Goal: Find specific page/section: Find specific page/section

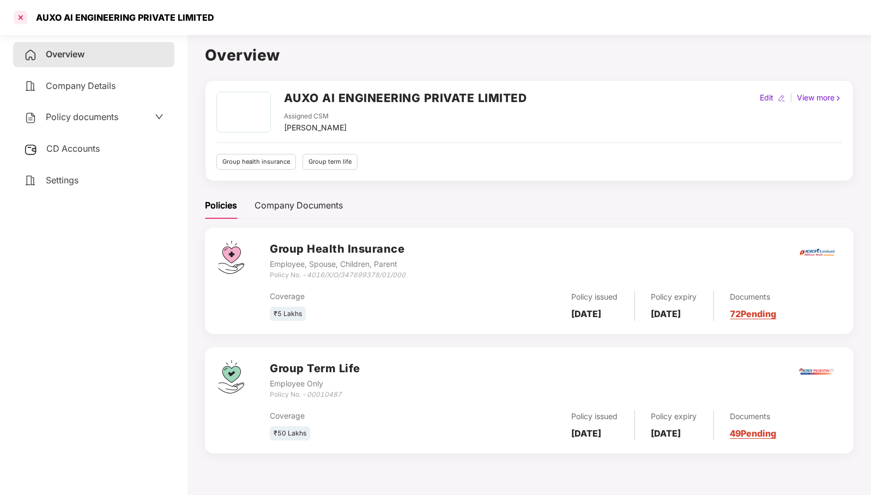
click at [22, 16] on div at bounding box center [20, 17] width 17 height 17
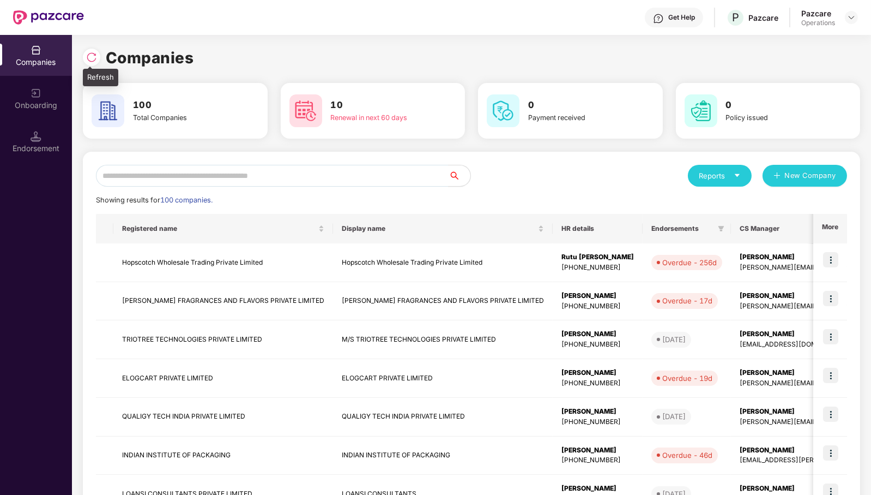
click at [94, 60] on img at bounding box center [91, 57] width 11 height 11
click at [356, 178] on input "text" at bounding box center [272, 176] width 353 height 22
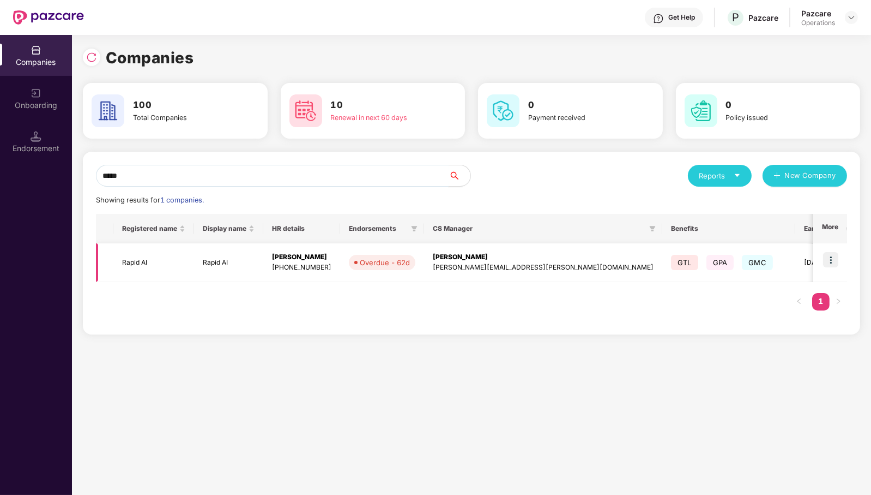
type input "*****"
click at [835, 257] on img at bounding box center [830, 259] width 15 height 15
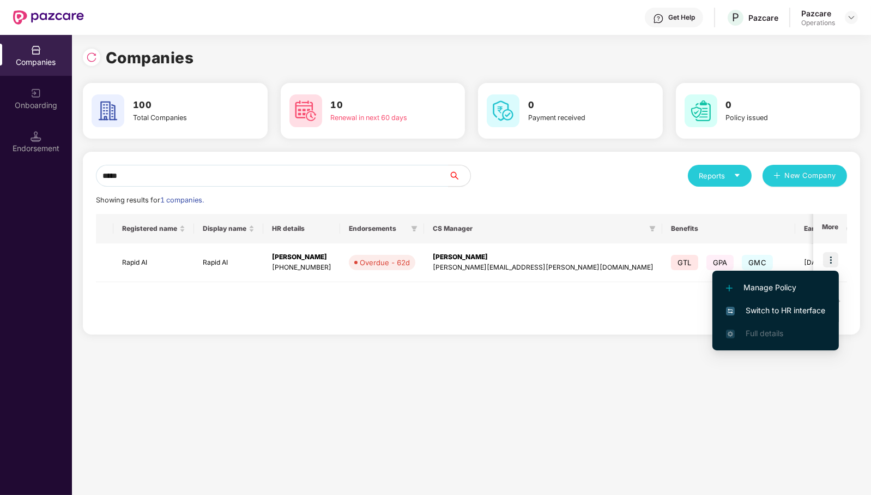
click at [808, 308] on span "Switch to HR interface" at bounding box center [775, 310] width 99 height 12
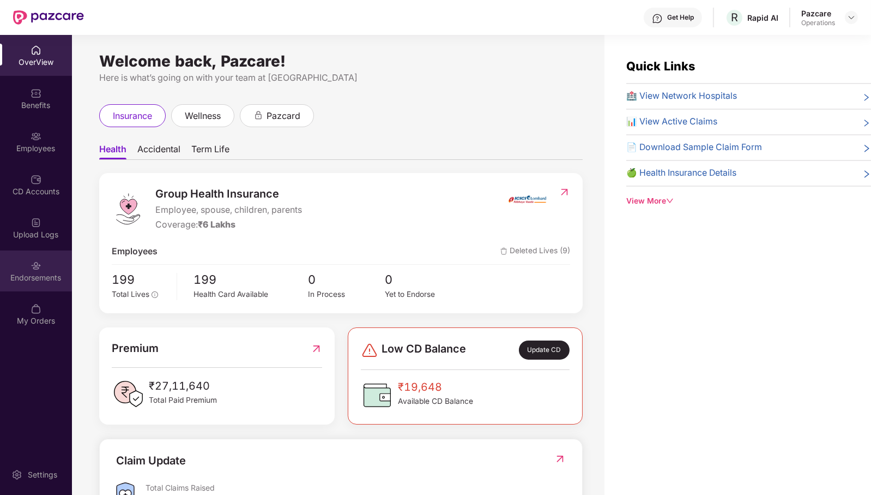
click at [38, 273] on div "Endorsements" at bounding box center [36, 277] width 72 height 11
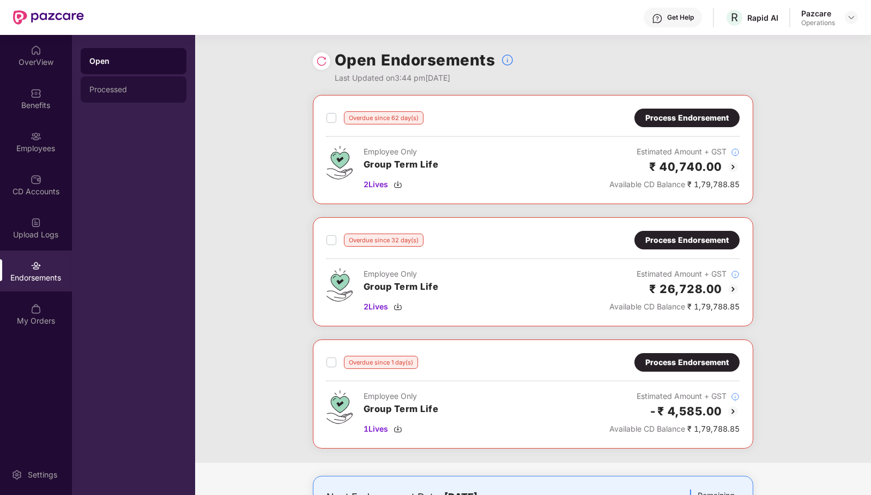
click at [132, 95] on div "Processed" at bounding box center [134, 89] width 106 height 26
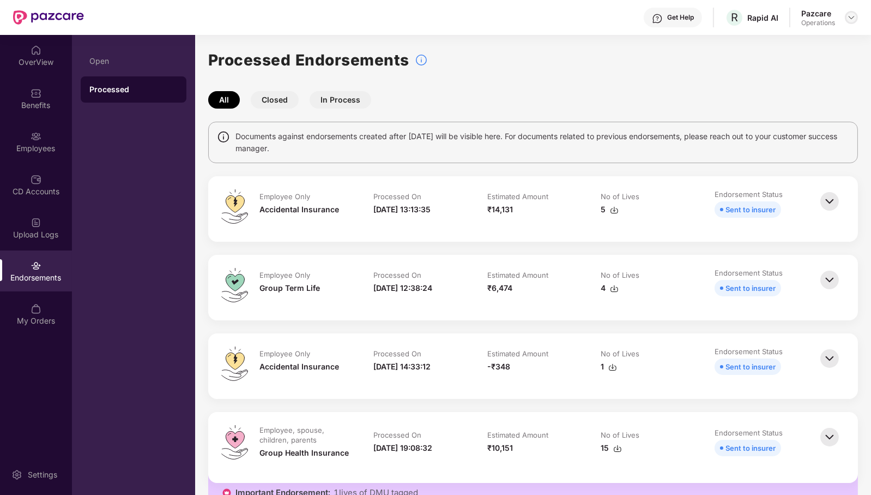
click at [852, 13] on img at bounding box center [851, 17] width 9 height 9
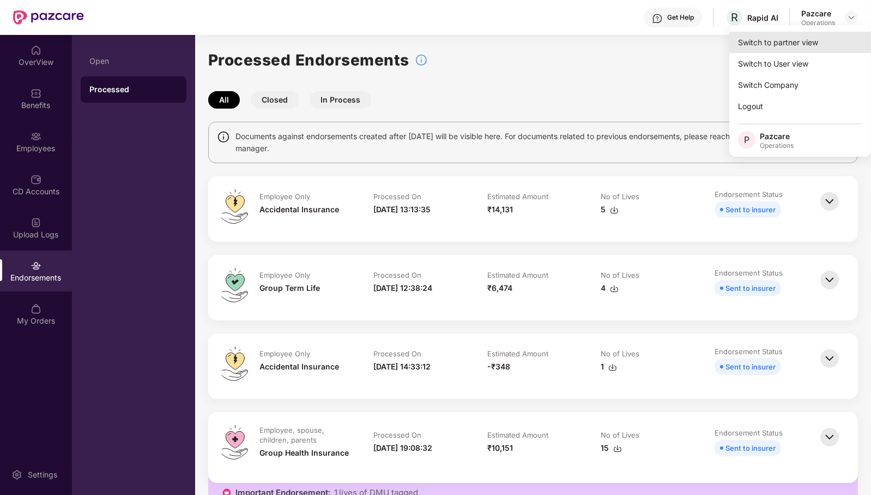
click at [824, 46] on div "Switch to partner view" at bounding box center [801, 42] width 142 height 21
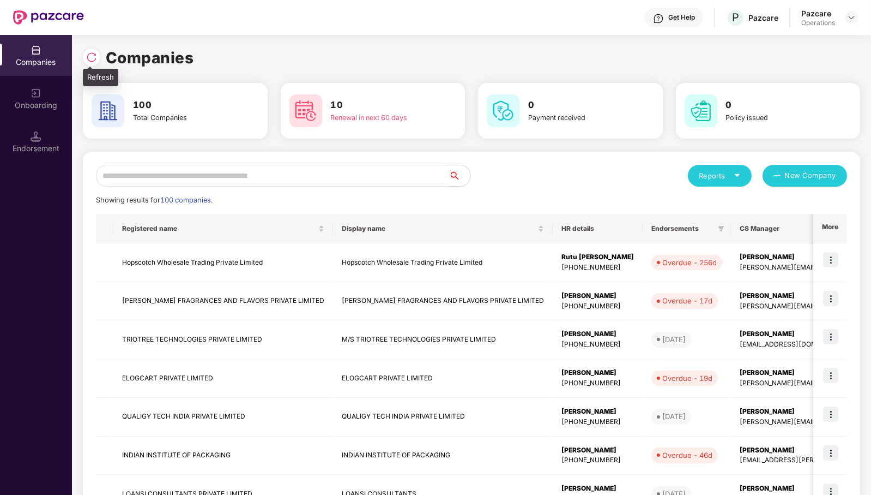
click at [91, 58] on img at bounding box center [91, 57] width 11 height 11
click at [292, 182] on input "text" at bounding box center [272, 176] width 353 height 22
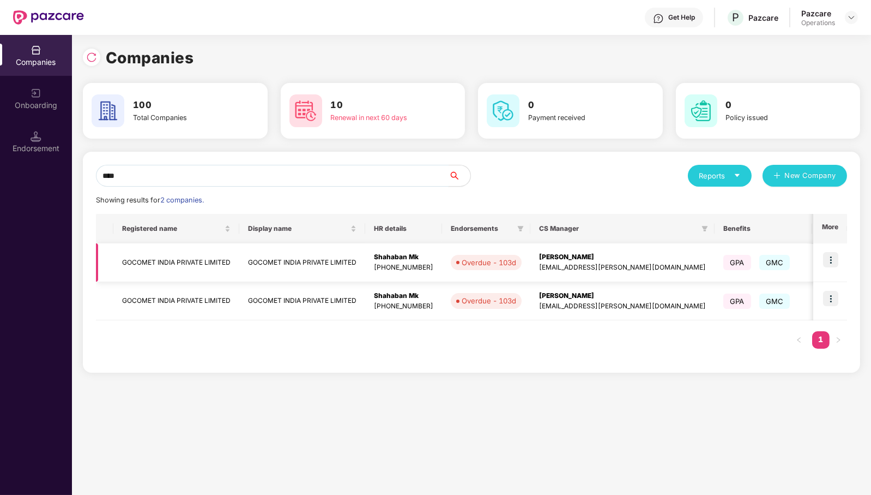
type input "****"
click at [829, 264] on img at bounding box center [830, 259] width 15 height 15
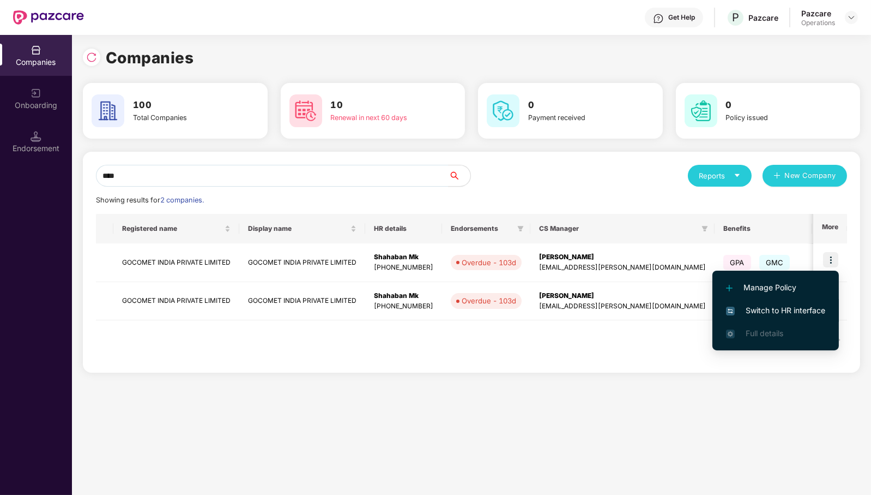
click at [764, 312] on span "Switch to HR interface" at bounding box center [775, 310] width 99 height 12
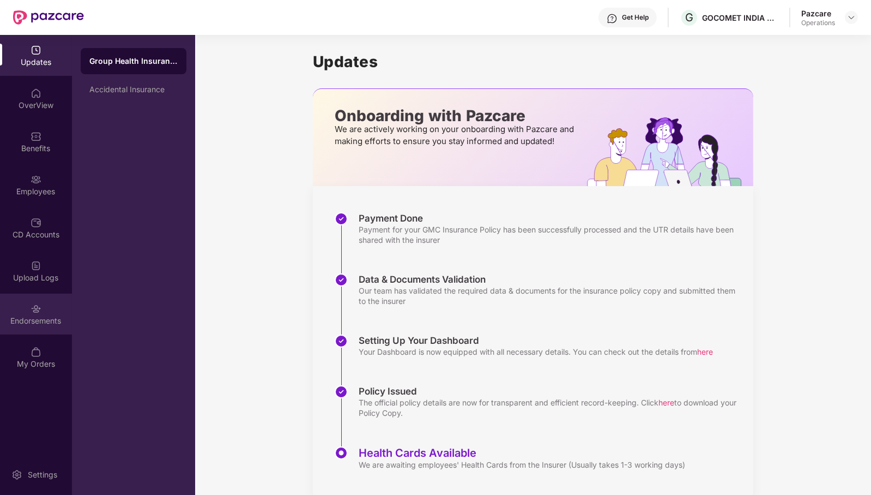
click at [36, 324] on div "Endorsements" at bounding box center [36, 320] width 72 height 11
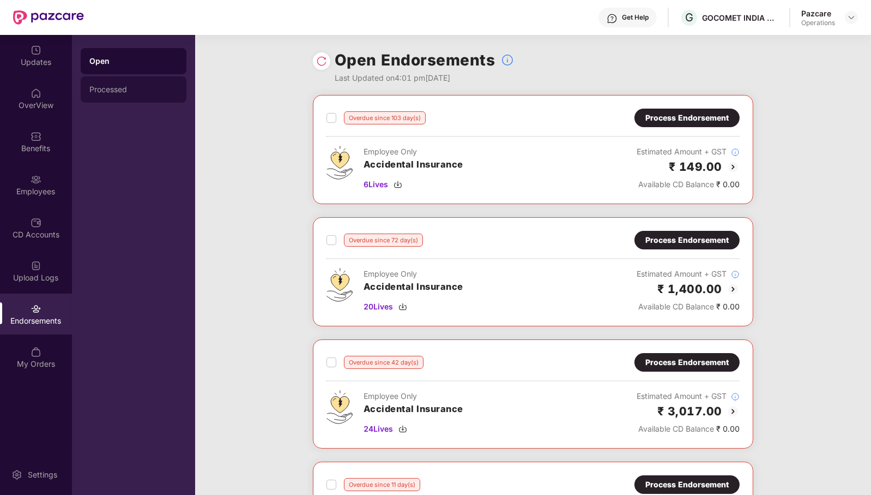
click at [142, 91] on div "Processed" at bounding box center [133, 89] width 88 height 9
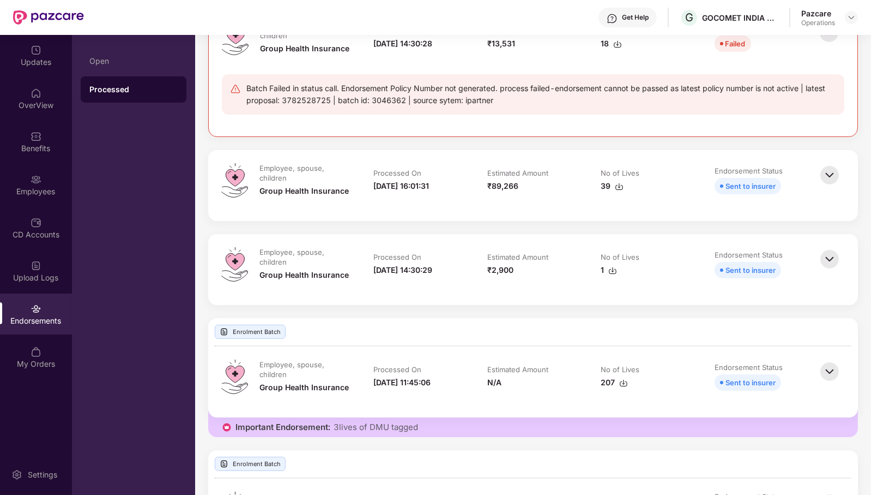
scroll to position [312, 0]
click at [829, 170] on img at bounding box center [830, 174] width 24 height 24
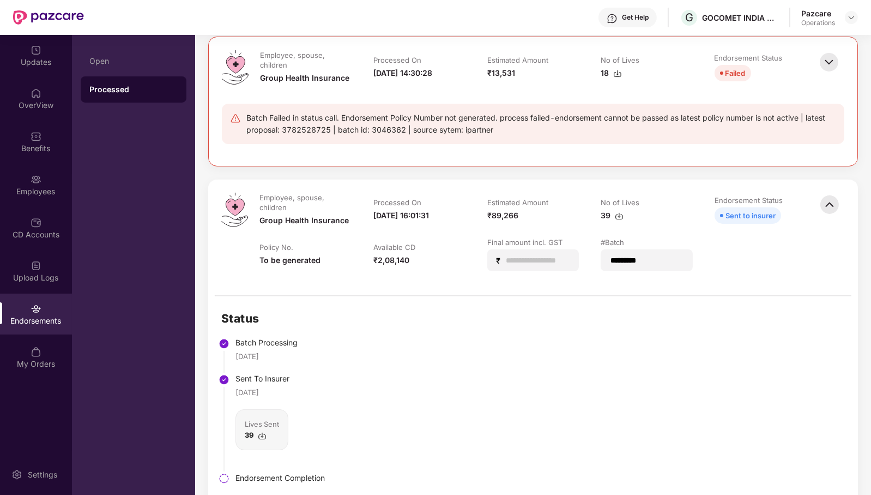
scroll to position [281, 0]
click at [828, 208] on img at bounding box center [830, 206] width 24 height 24
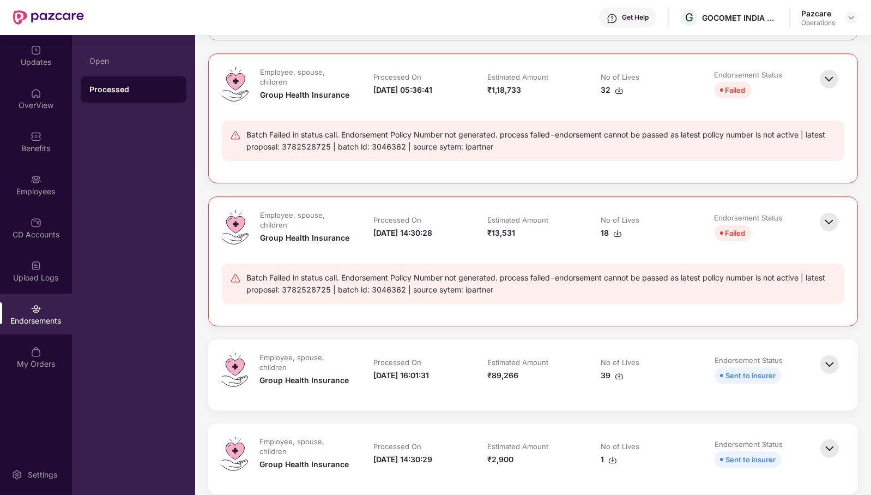
scroll to position [0, 0]
